Goal: Task Accomplishment & Management: Use online tool/utility

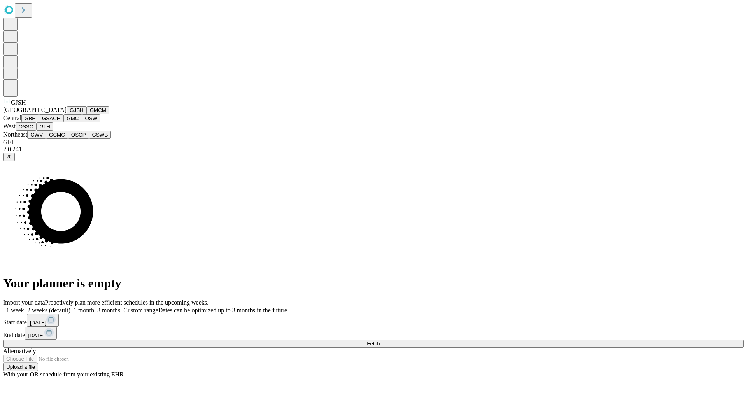
click at [67, 114] on button "GJSH" at bounding box center [77, 110] width 20 height 8
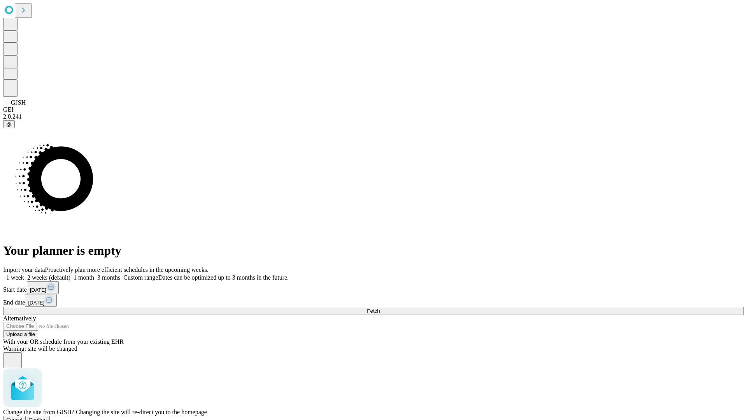
click at [47, 417] on span "Confirm" at bounding box center [38, 420] width 18 height 6
click at [70, 274] on label "2 weeks (default)" at bounding box center [47, 277] width 46 height 7
click at [380, 308] on span "Fetch" at bounding box center [373, 311] width 13 height 6
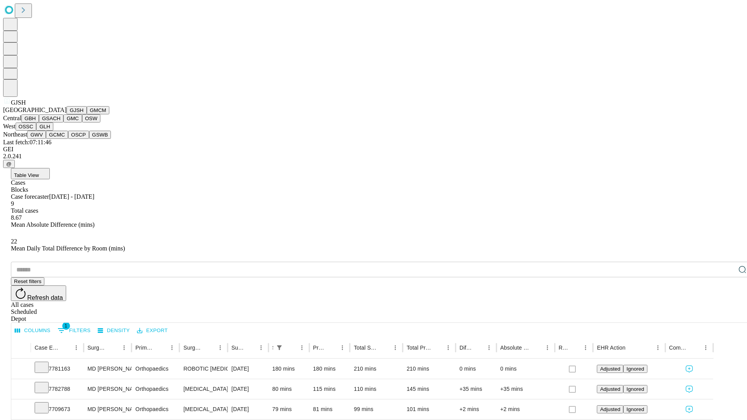
click at [87, 114] on button "GMCM" at bounding box center [98, 110] width 23 height 8
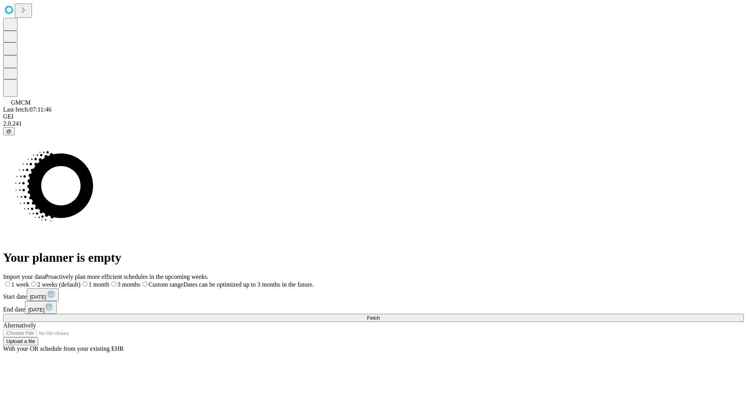
click at [380, 315] on span "Fetch" at bounding box center [373, 318] width 13 height 6
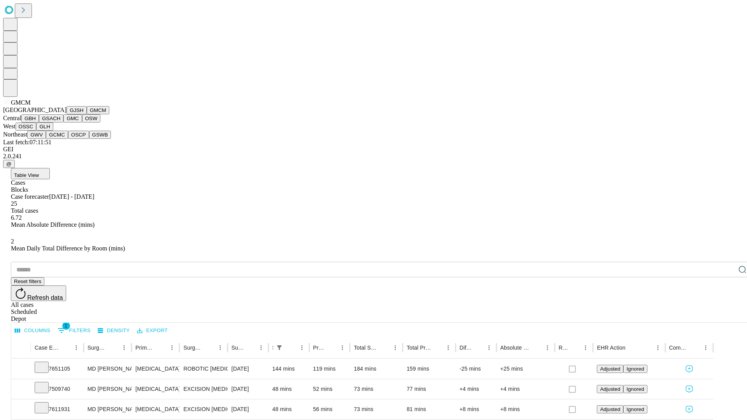
click at [39, 123] on button "GBH" at bounding box center [30, 118] width 18 height 8
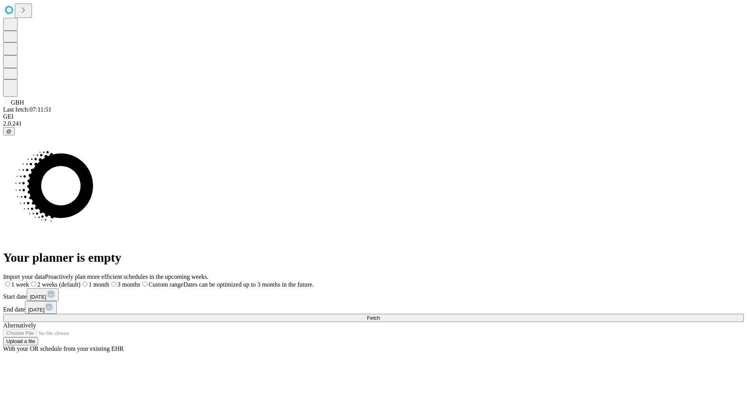
click at [81, 281] on label "2 weeks (default)" at bounding box center [54, 284] width 51 height 7
click at [380, 315] on span "Fetch" at bounding box center [373, 318] width 13 height 6
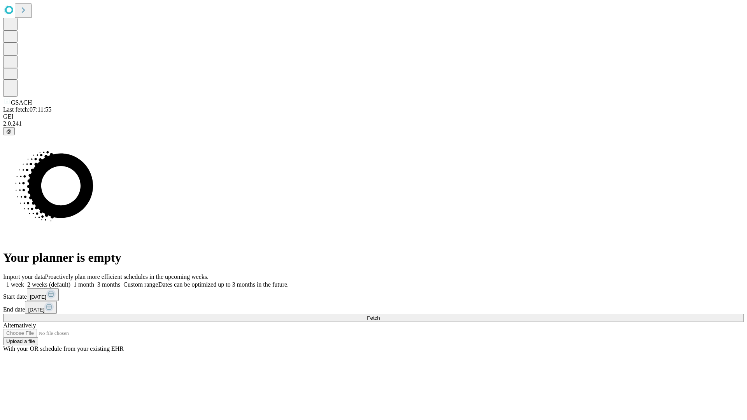
click at [70, 281] on label "2 weeks (default)" at bounding box center [47, 284] width 46 height 7
click at [380, 315] on span "Fetch" at bounding box center [373, 318] width 13 height 6
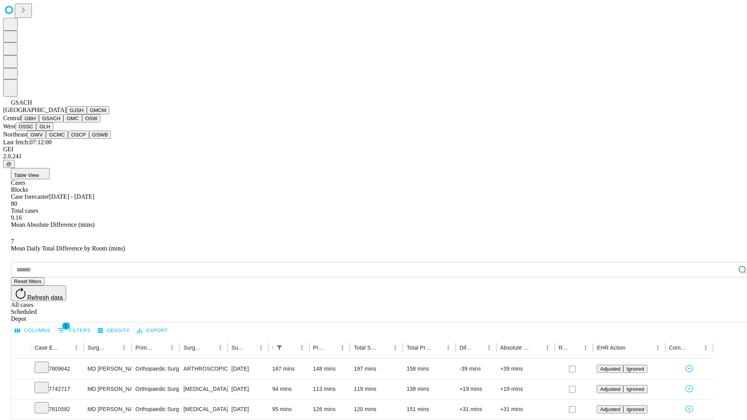
click at [63, 123] on button "GMC" at bounding box center [72, 118] width 18 height 8
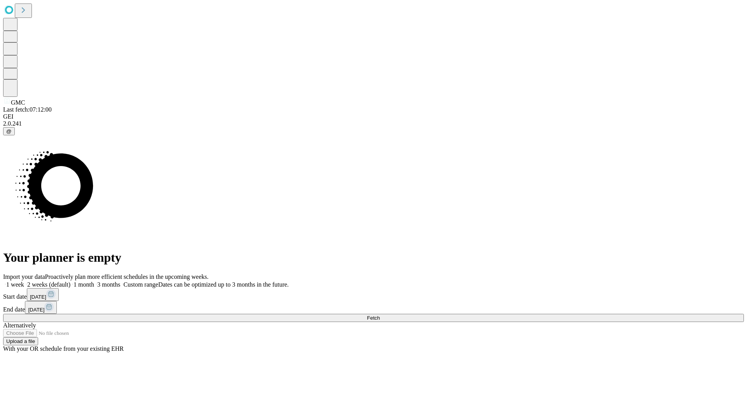
click at [70, 281] on label "2 weeks (default)" at bounding box center [47, 284] width 46 height 7
click at [380, 315] on span "Fetch" at bounding box center [373, 318] width 13 height 6
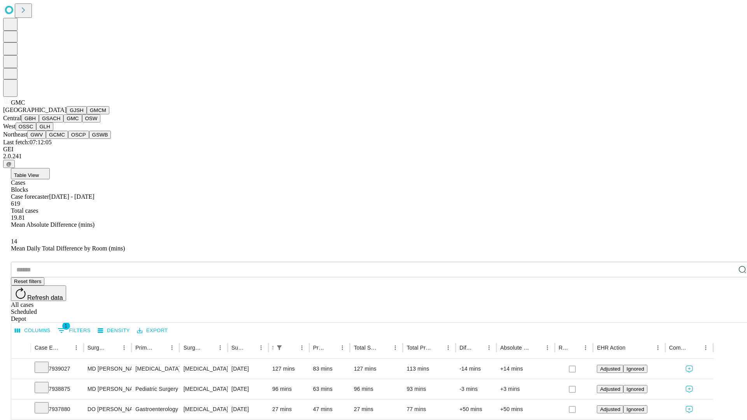
click at [82, 123] on button "OSW" at bounding box center [91, 118] width 19 height 8
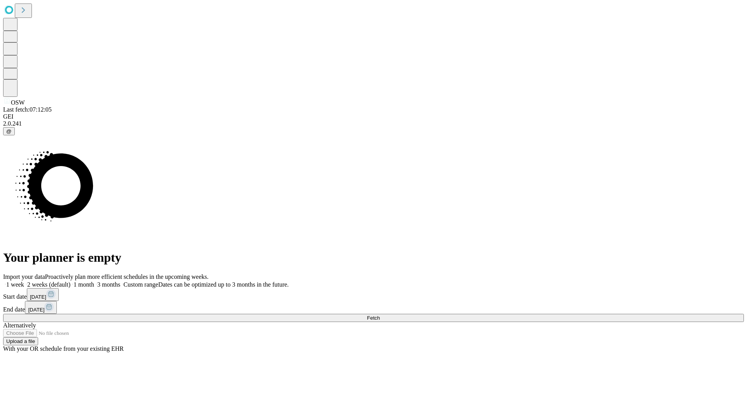
click at [70, 281] on label "2 weeks (default)" at bounding box center [47, 284] width 46 height 7
click at [380, 315] on span "Fetch" at bounding box center [373, 318] width 13 height 6
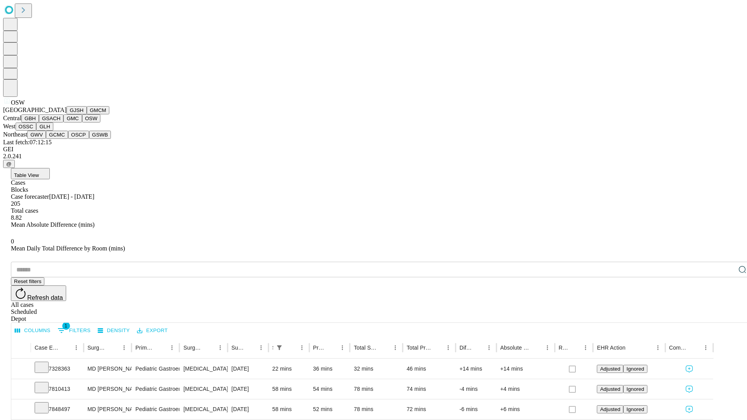
click at [37, 131] on button "OSSC" at bounding box center [26, 127] width 21 height 8
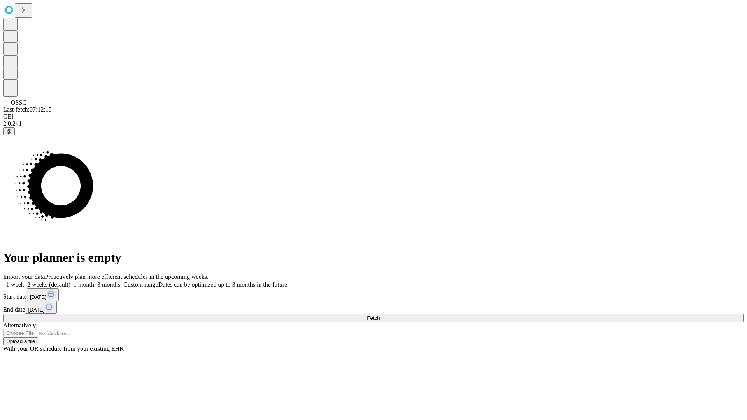
click at [70, 281] on label "2 weeks (default)" at bounding box center [47, 284] width 46 height 7
click at [380, 315] on span "Fetch" at bounding box center [373, 318] width 13 height 6
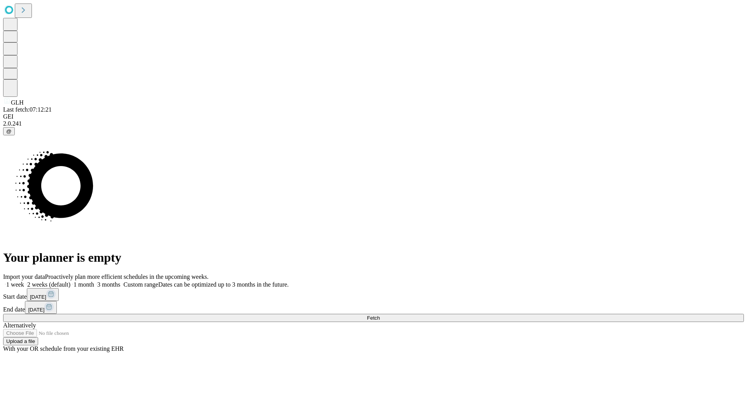
click at [70, 281] on label "2 weeks (default)" at bounding box center [47, 284] width 46 height 7
click at [380, 315] on span "Fetch" at bounding box center [373, 318] width 13 height 6
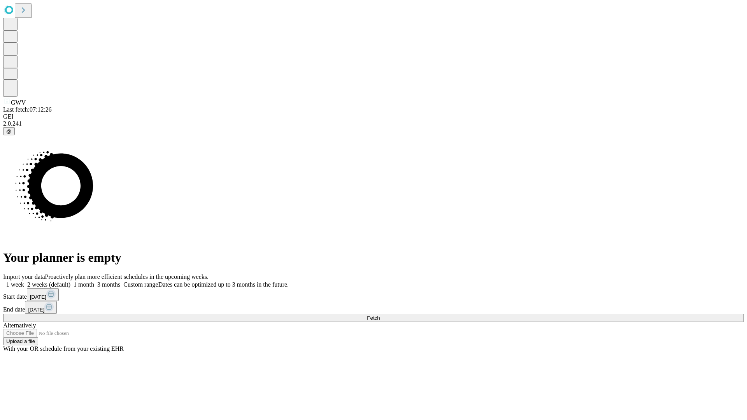
click at [380, 315] on span "Fetch" at bounding box center [373, 318] width 13 height 6
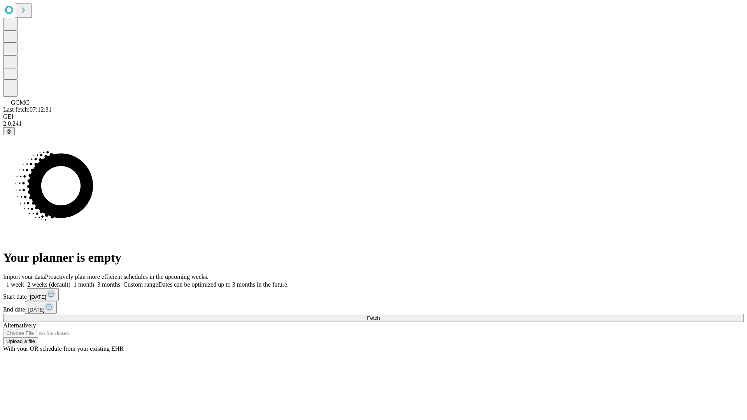
click at [70, 281] on label "2 weeks (default)" at bounding box center [47, 284] width 46 height 7
click at [380, 315] on span "Fetch" at bounding box center [373, 318] width 13 height 6
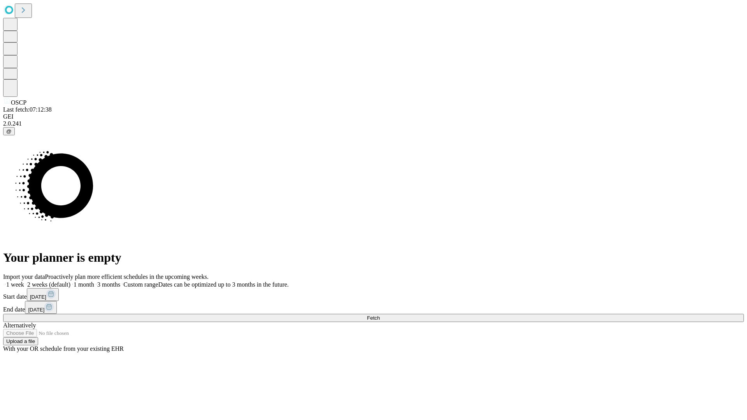
click at [70, 281] on label "2 weeks (default)" at bounding box center [47, 284] width 46 height 7
click at [380, 315] on span "Fetch" at bounding box center [373, 318] width 13 height 6
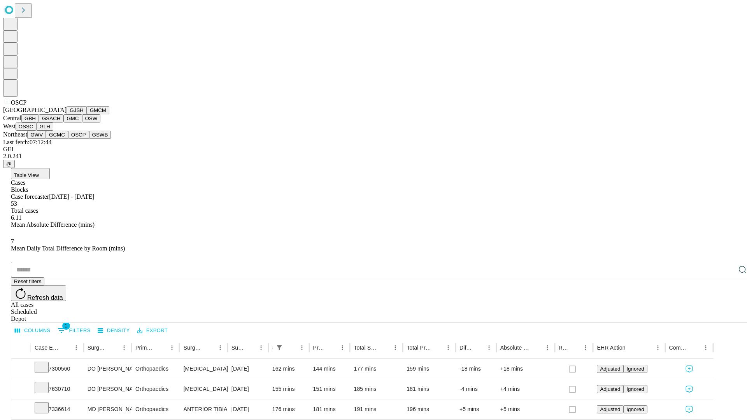
click at [89, 139] on button "GSWB" at bounding box center [100, 135] width 22 height 8
